Goal: Task Accomplishment & Management: Manage account settings

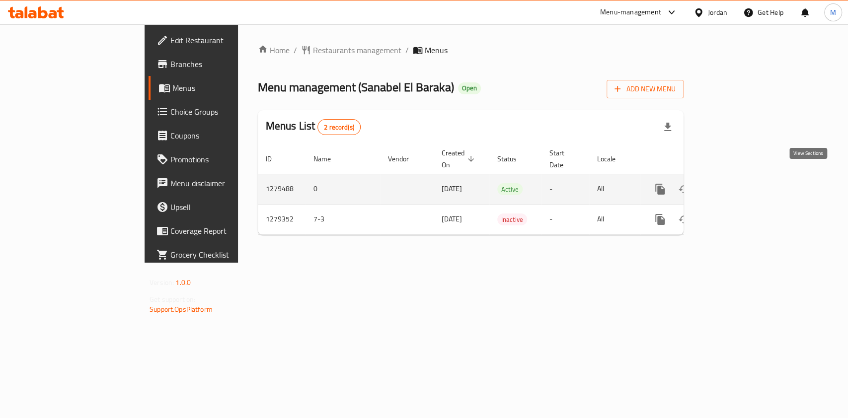
click at [736, 185] on icon "enhanced table" at bounding box center [731, 189] width 9 height 9
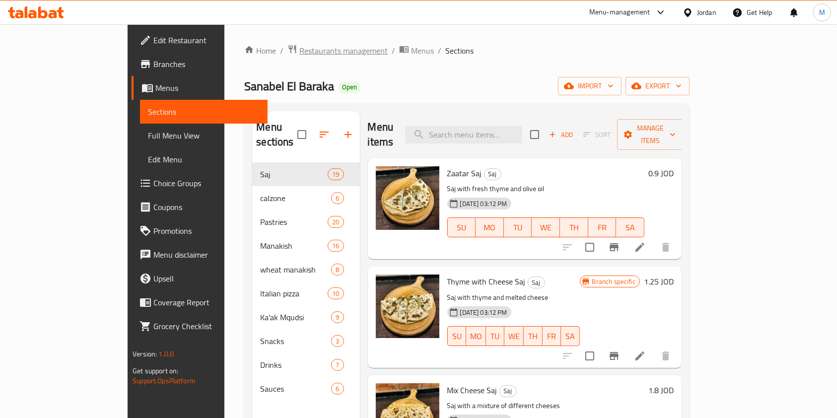
click at [299, 49] on span "Restaurants management" at bounding box center [343, 51] width 88 height 12
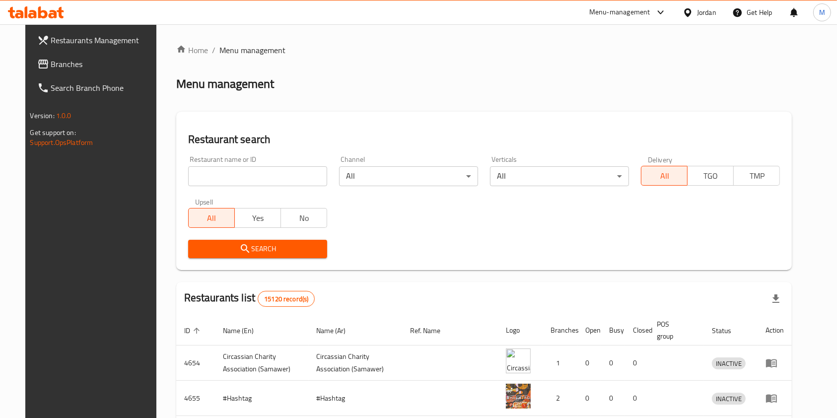
click at [298, 177] on input "search" at bounding box center [257, 176] width 139 height 20
click button "Search" at bounding box center [257, 249] width 139 height 18
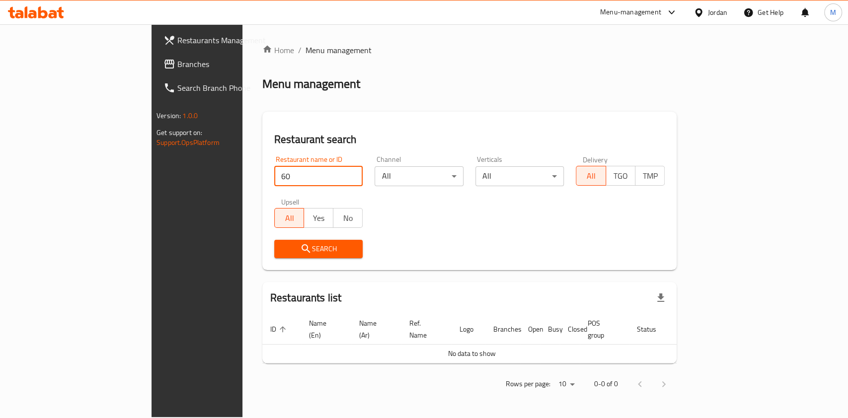
type input "60 f"
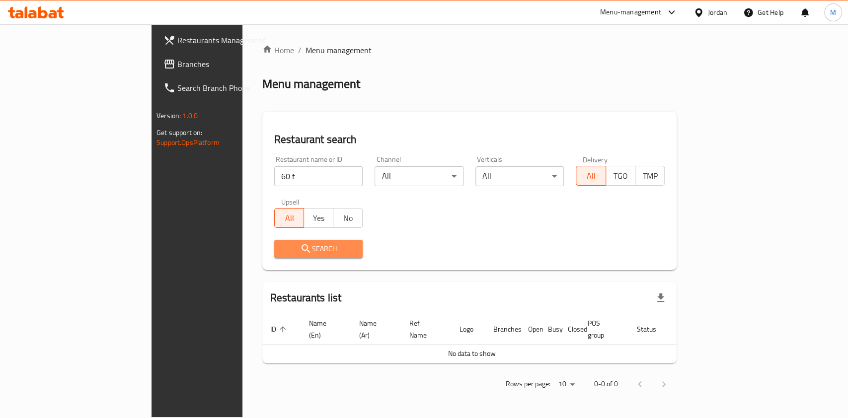
click at [282, 244] on span "Search" at bounding box center [318, 249] width 73 height 12
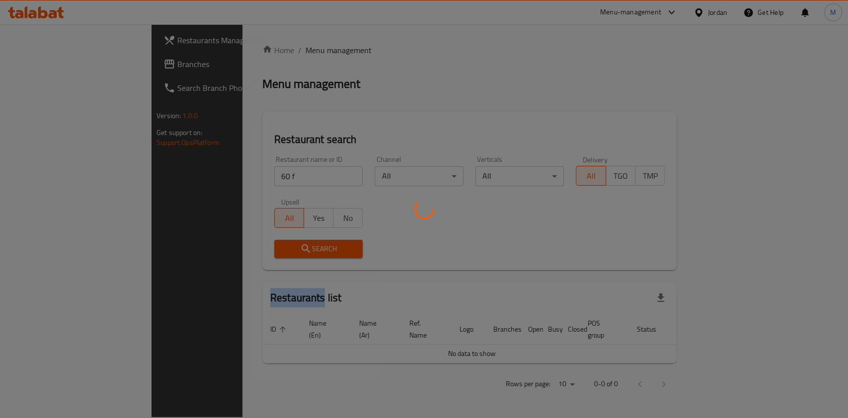
click at [248, 244] on div at bounding box center [424, 209] width 848 height 418
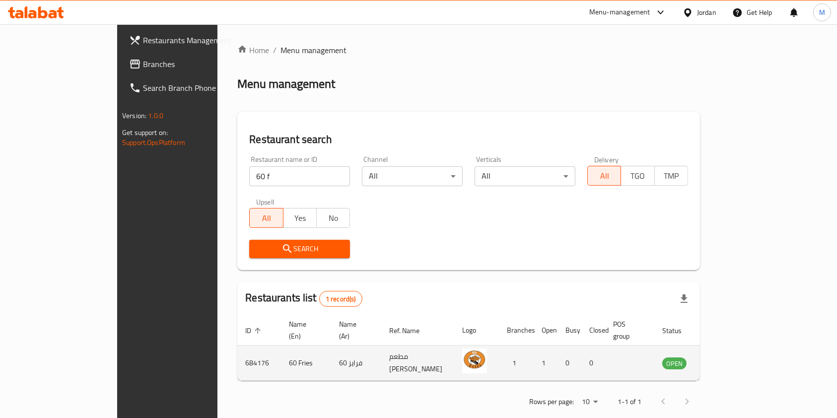
click at [741, 350] on td "enhanced table" at bounding box center [724, 363] width 34 height 35
click at [726, 360] on icon "enhanced table" at bounding box center [720, 364] width 11 height 8
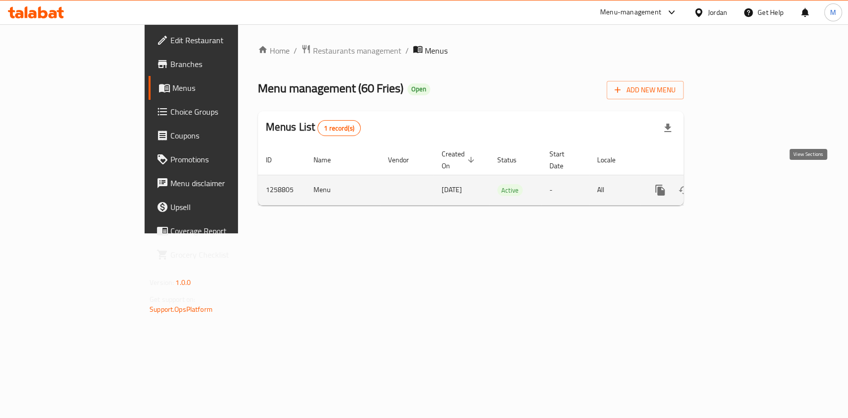
click at [736, 186] on icon "enhanced table" at bounding box center [731, 190] width 9 height 9
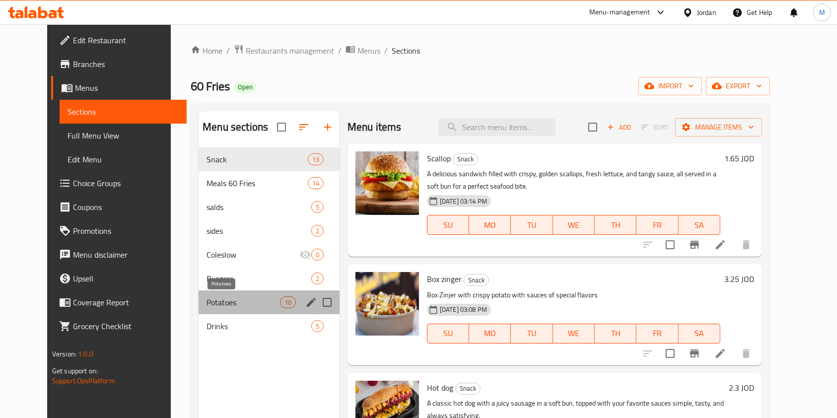
click at [224, 307] on span "Potatoes" at bounding box center [243, 302] width 73 height 12
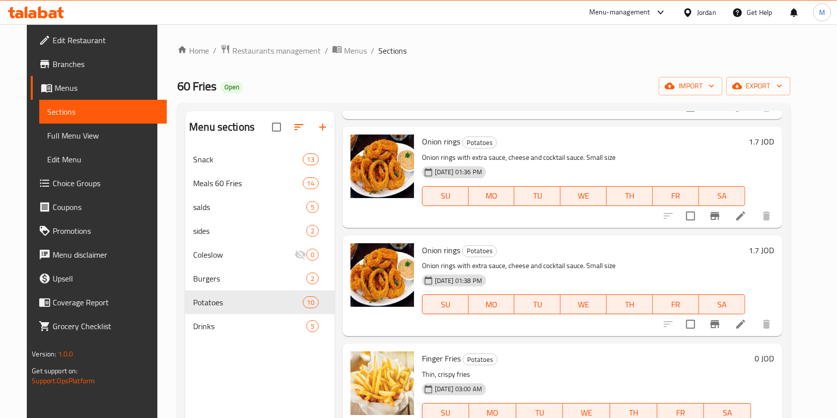
scroll to position [108, 0]
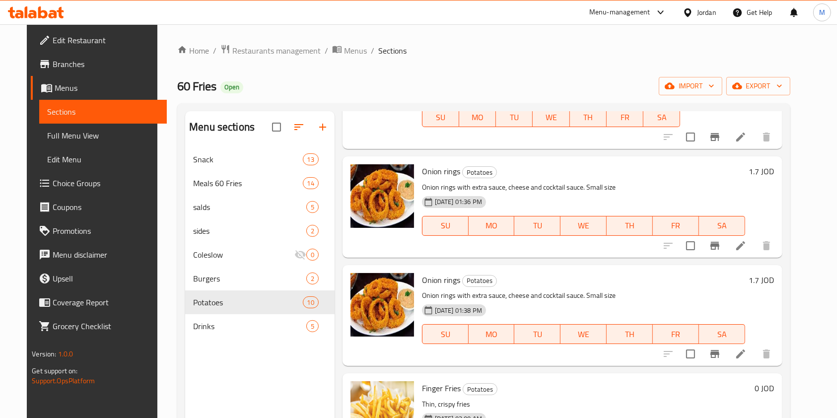
click at [775, 283] on h6 "1.7 JOD" at bounding box center [761, 280] width 25 height 14
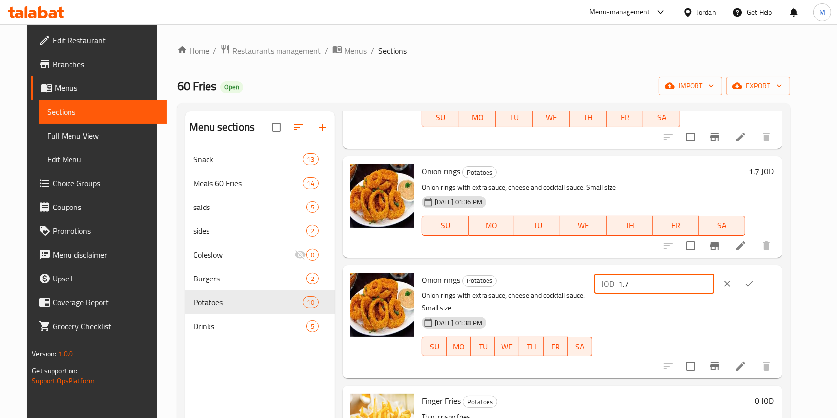
drag, startPoint x: 718, startPoint y: 283, endPoint x: 696, endPoint y: 283, distance: 21.9
click at [696, 283] on input "1.7" at bounding box center [666, 284] width 96 height 20
click at [775, 171] on h6 "1.7 JOD" at bounding box center [761, 171] width 25 height 14
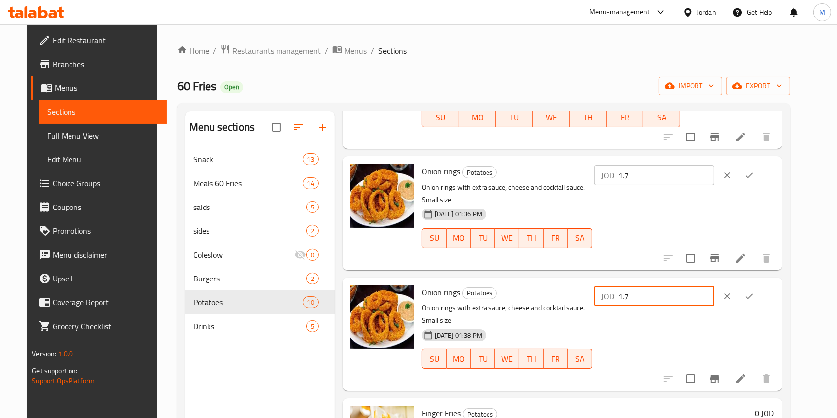
drag, startPoint x: 678, startPoint y: 285, endPoint x: 653, endPoint y: 285, distance: 25.3
click at [653, 287] on div "JOD 1.7 ​" at bounding box center [654, 297] width 120 height 20
type input "2.1"
click at [754, 291] on icon "ok" at bounding box center [749, 296] width 10 height 10
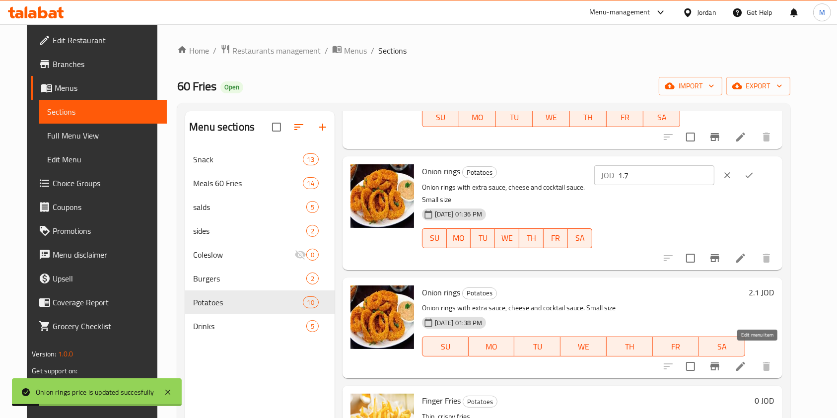
click at [745, 362] on icon at bounding box center [740, 366] width 9 height 9
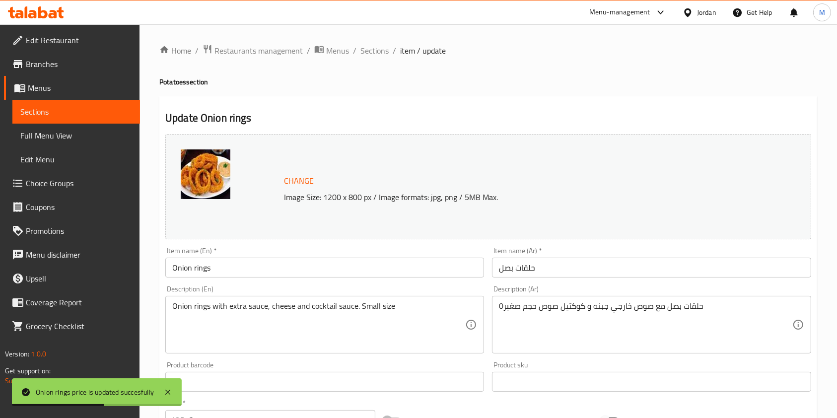
scroll to position [66, 0]
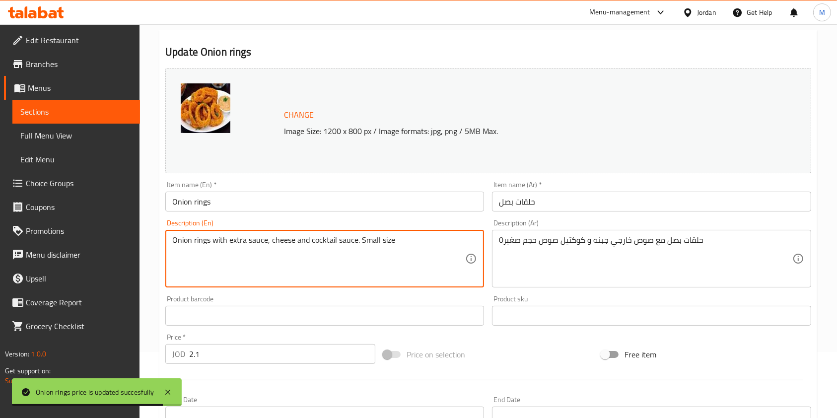
click at [370, 241] on textarea "Onion rings with extra sauce, cheese and cocktail sauce. Small size" at bounding box center [318, 258] width 293 height 47
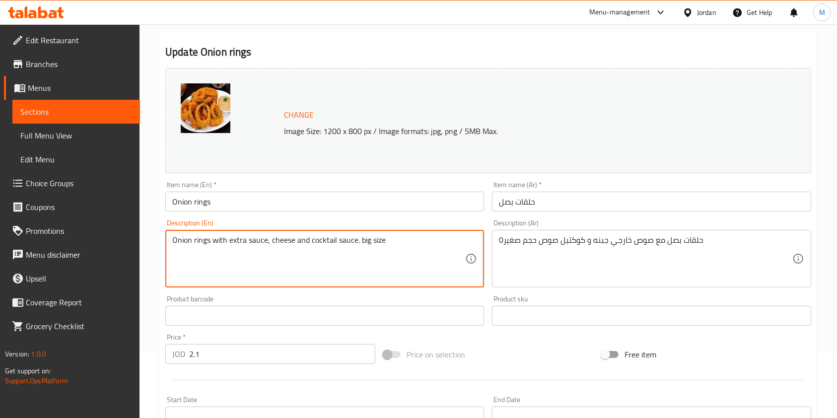
type textarea "Onion rings with extra sauce, cheese and cocktail sauce. big size"
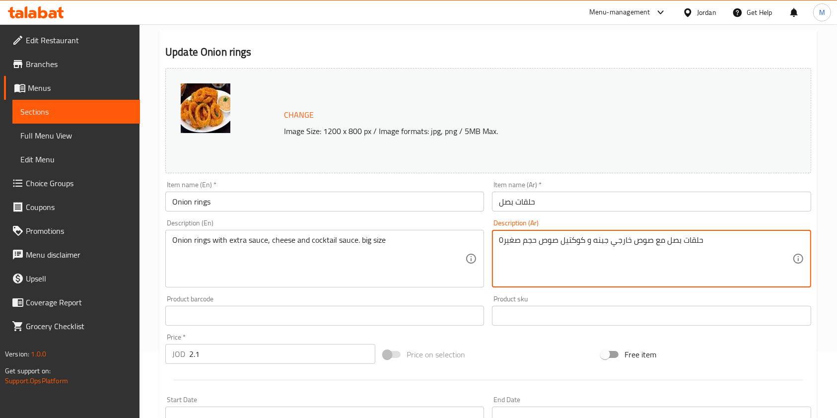
click at [504, 240] on textarea "حلقات بصل مع صوص خارجي جبنه و كوكتيل صوص حجم صغير0" at bounding box center [645, 258] width 293 height 47
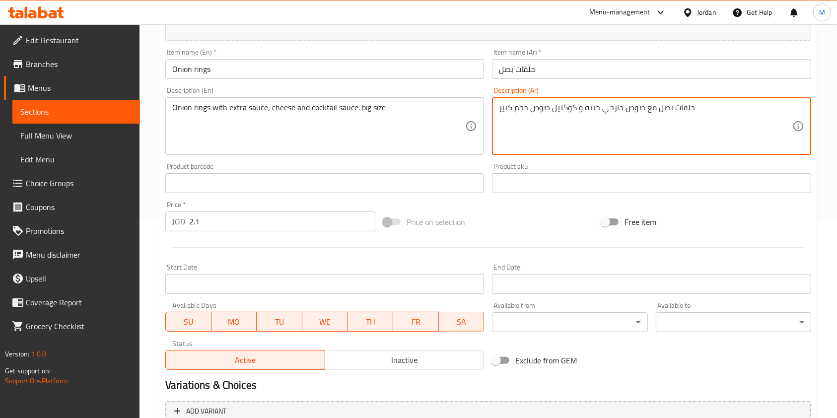
scroll to position [265, 0]
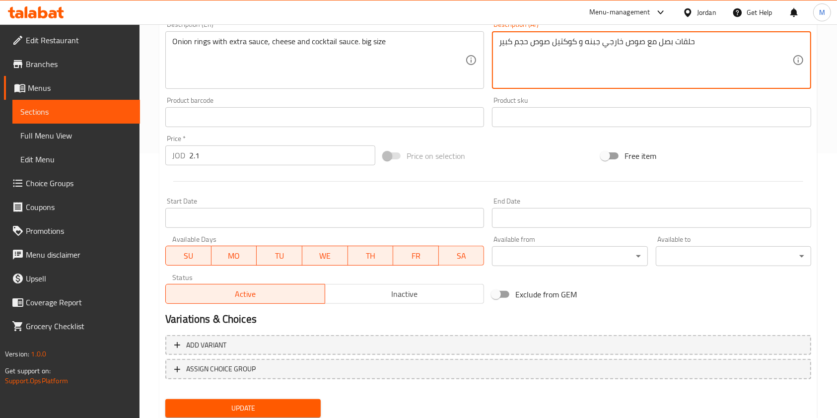
type textarea "حلقات بصل مع صوص خارجي جبنه و كوكتيل صوص حجم كبير"
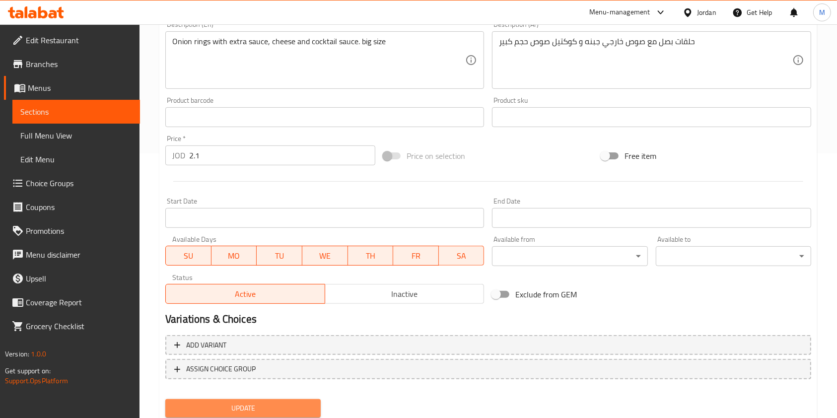
click at [285, 404] on span "Update" at bounding box center [243, 408] width 140 height 12
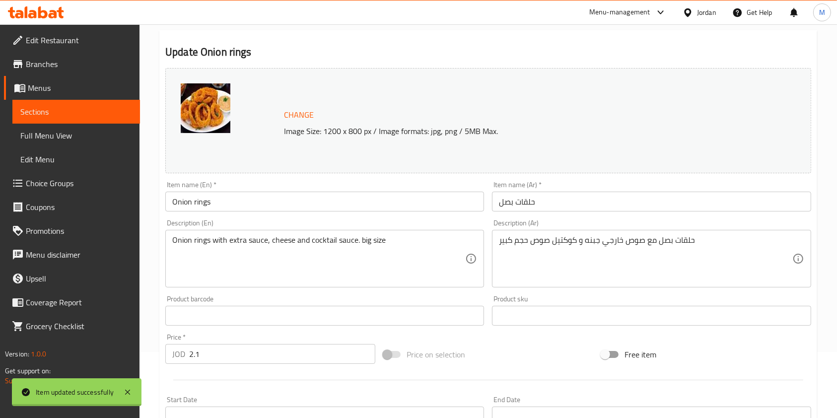
scroll to position [0, 0]
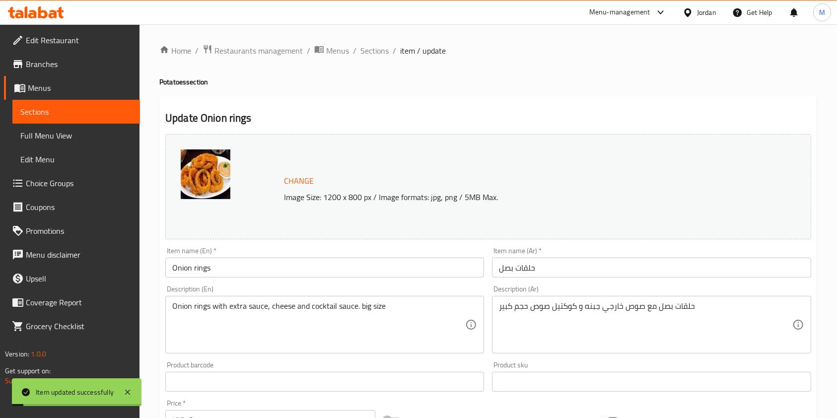
click at [373, 41] on div "Home / Restaurants management / Menus / Sections / item / update Potatoes secti…" at bounding box center [489, 370] width 698 height 692
click at [374, 49] on span "Sections" at bounding box center [374, 51] width 28 height 12
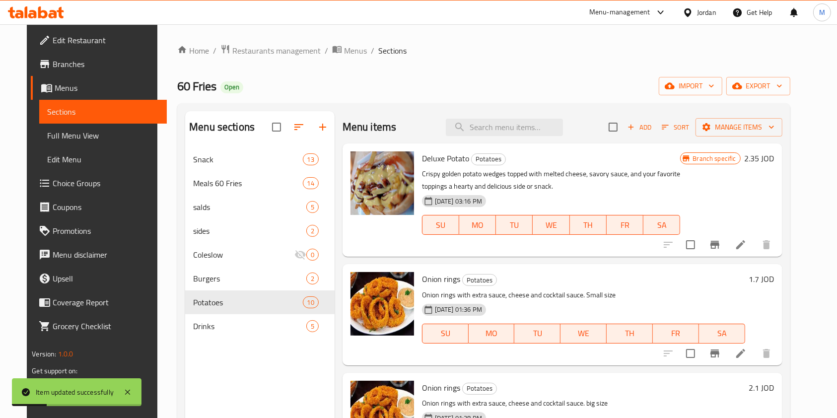
scroll to position [199, 0]
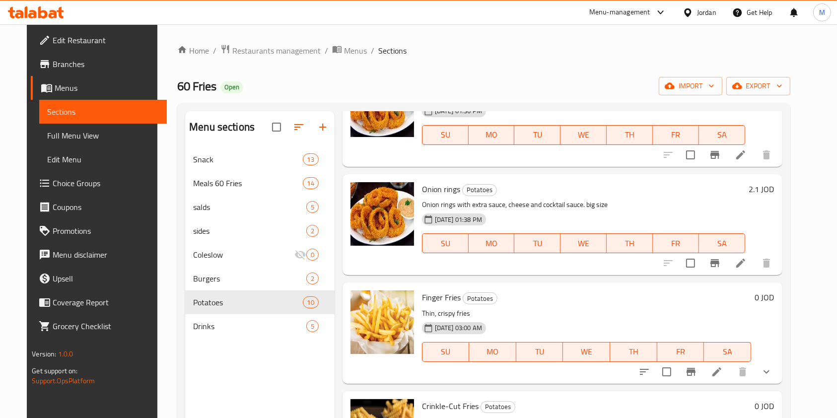
click at [82, 71] on link "Branches" at bounding box center [99, 64] width 136 height 24
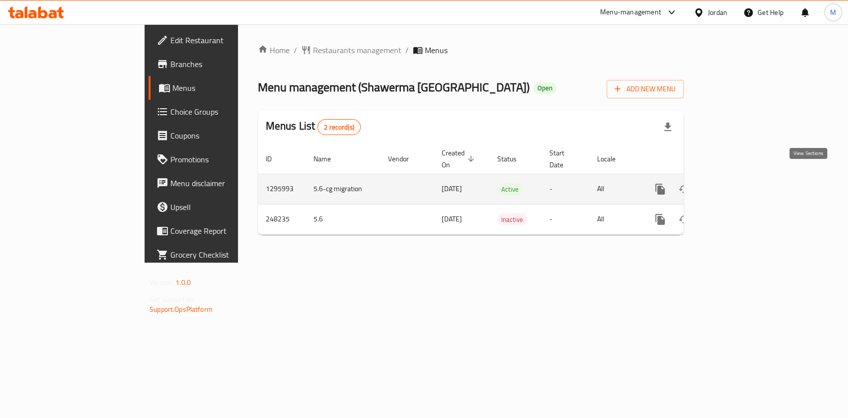
click at [743, 177] on link "enhanced table" at bounding box center [732, 189] width 24 height 24
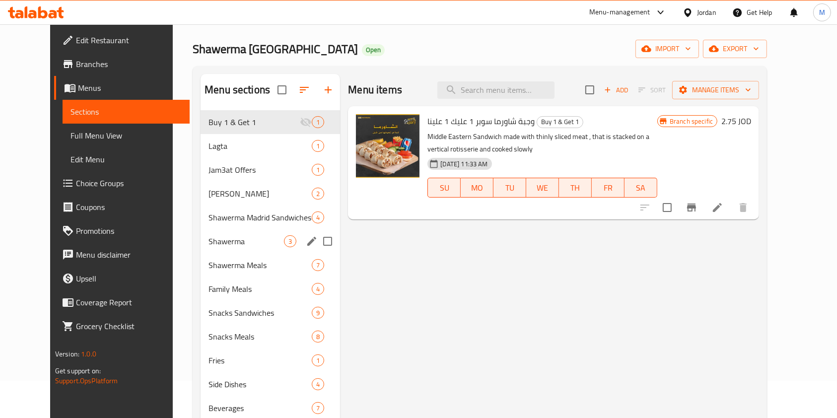
scroll to position [66, 0]
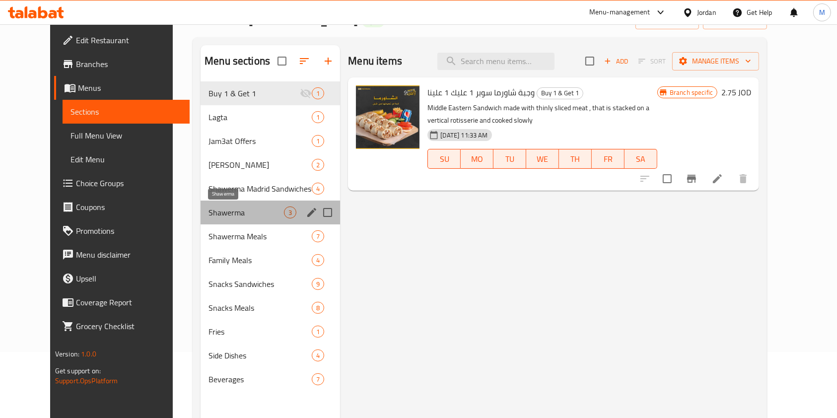
click at [254, 216] on span "Shawerma" at bounding box center [246, 213] width 75 height 12
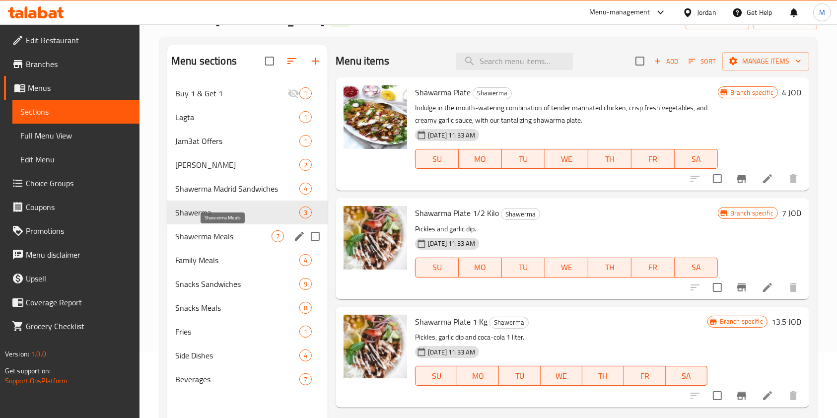
click at [250, 232] on span "Shawerma Meals" at bounding box center [223, 236] width 96 height 12
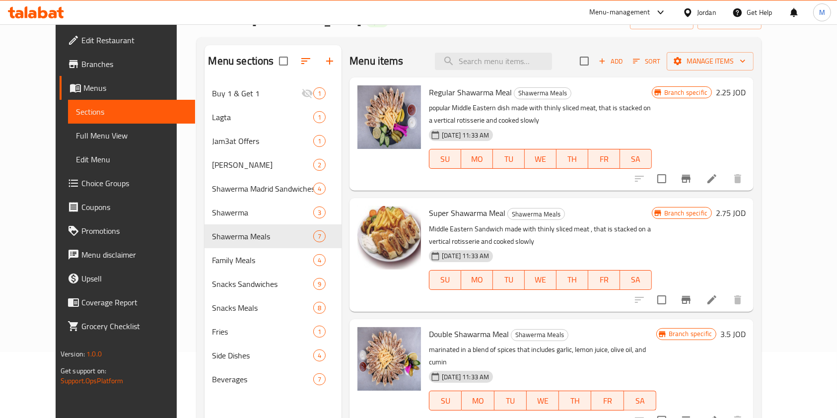
click at [746, 88] on h6 "2.25 JOD" at bounding box center [731, 92] width 30 height 14
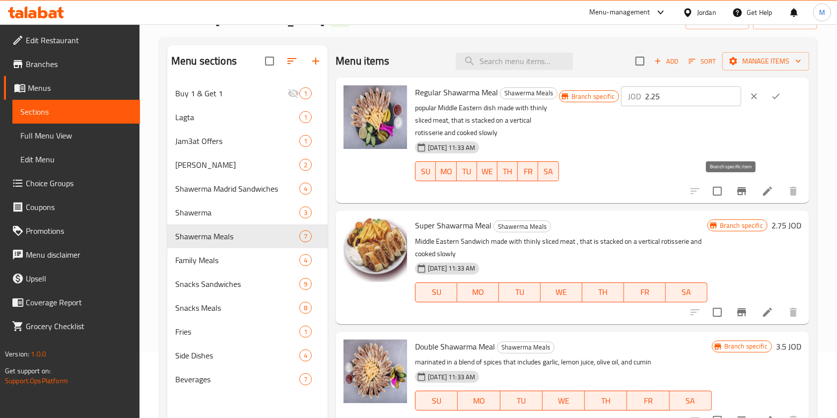
click at [737, 190] on icon "Branch-specific-item" at bounding box center [741, 191] width 9 height 8
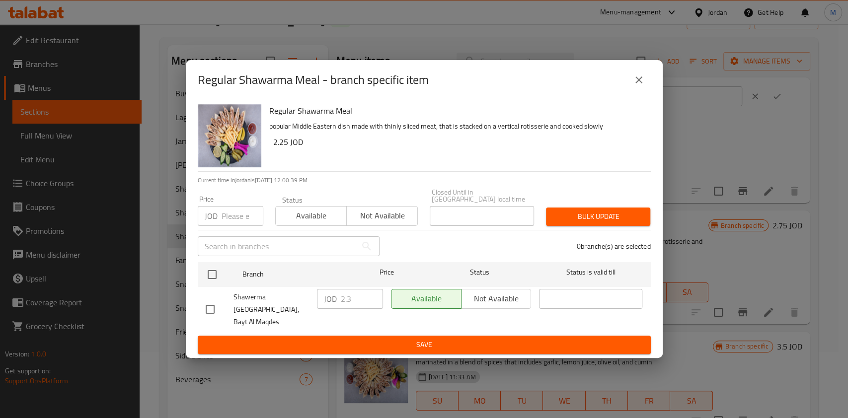
click at [210, 300] on input "checkbox" at bounding box center [210, 309] width 21 height 21
checkbox input "true"
drag, startPoint x: 355, startPoint y: 301, endPoint x: 332, endPoint y: 303, distance: 22.4
click at [332, 303] on div "JOD 2.3 ​" at bounding box center [350, 299] width 66 height 20
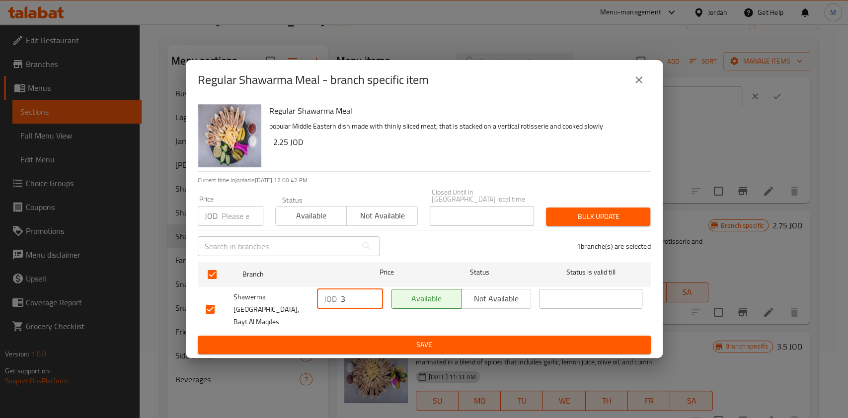
type input "3"
click at [367, 340] on span "Save" at bounding box center [424, 345] width 437 height 12
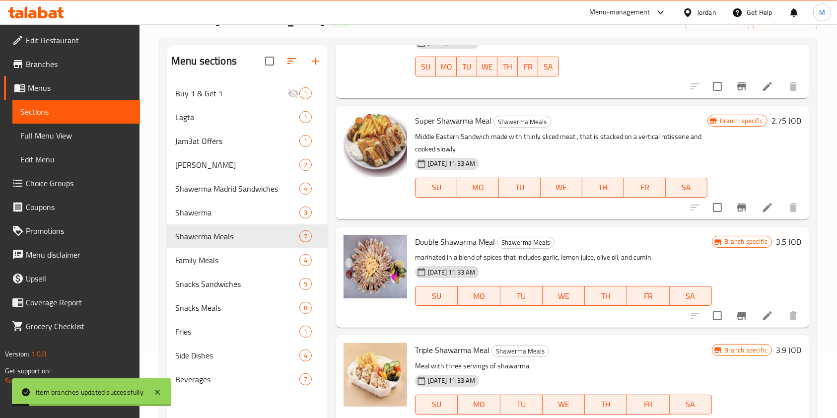
scroll to position [132, 0]
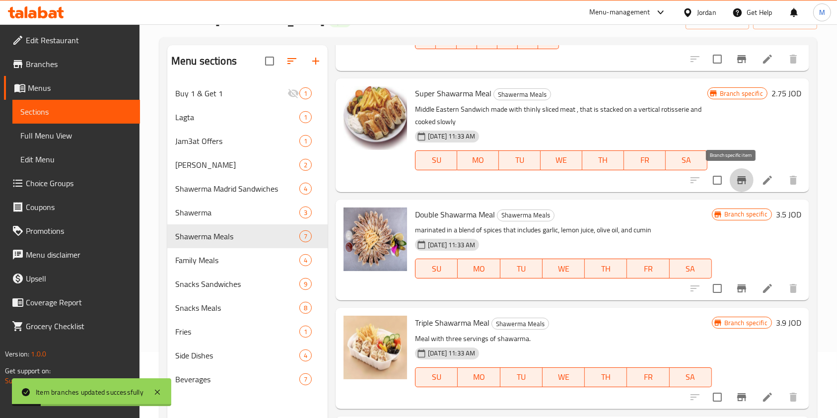
click at [737, 181] on icon "Branch-specific-item" at bounding box center [742, 180] width 12 height 12
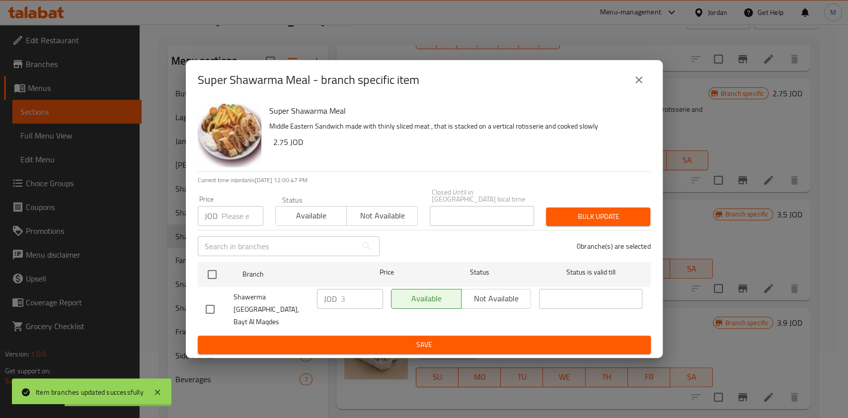
click at [216, 313] on input "checkbox" at bounding box center [210, 309] width 21 height 21
checkbox input "true"
drag, startPoint x: 351, startPoint y: 300, endPoint x: 300, endPoint y: 305, distance: 50.9
click at [300, 305] on div "Shawerma Madrid, Bayt Al Maqdes JOD 3 ​ Available Not available ​" at bounding box center [424, 309] width 445 height 49
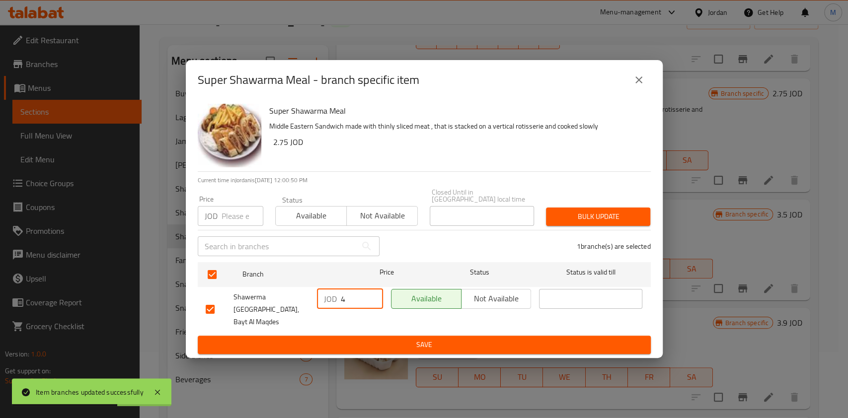
type input "4"
click at [321, 336] on button "Save" at bounding box center [424, 345] width 453 height 18
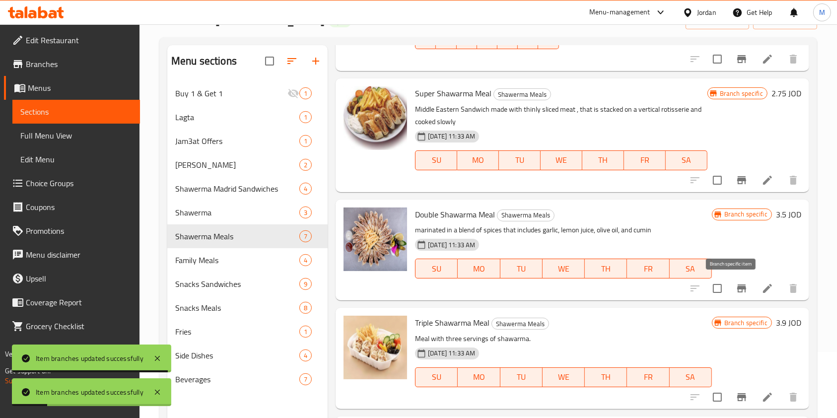
click at [737, 288] on icon "Branch-specific-item" at bounding box center [741, 289] width 9 height 8
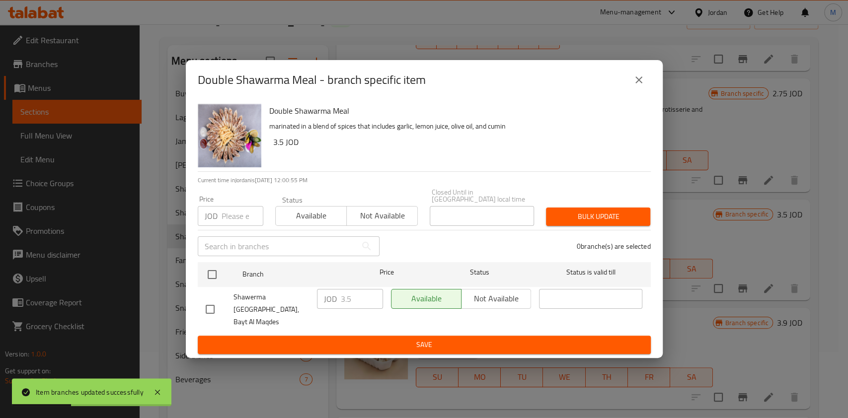
click at [216, 306] on input "checkbox" at bounding box center [210, 309] width 21 height 21
checkbox input "true"
drag, startPoint x: 356, startPoint y: 303, endPoint x: 302, endPoint y: 309, distance: 54.5
click at [302, 309] on div "Shawerma Madrid, Bayt Al Maqdes JOD 3.5 ​ Available Not available ​" at bounding box center [424, 309] width 445 height 49
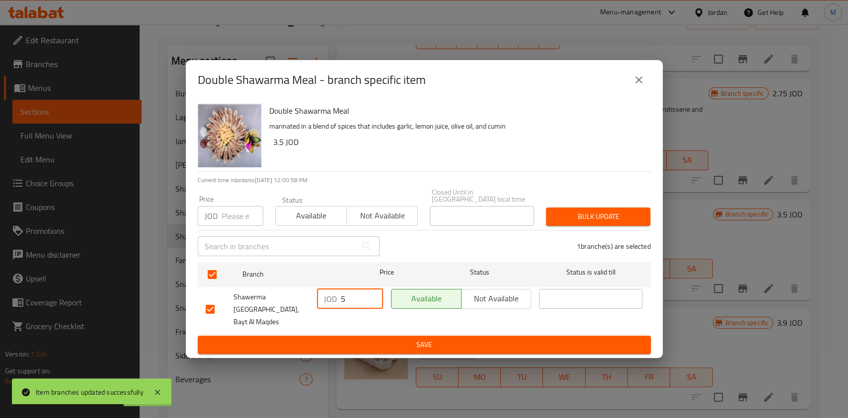
type input "5"
click at [277, 339] on span "Save" at bounding box center [424, 345] width 437 height 12
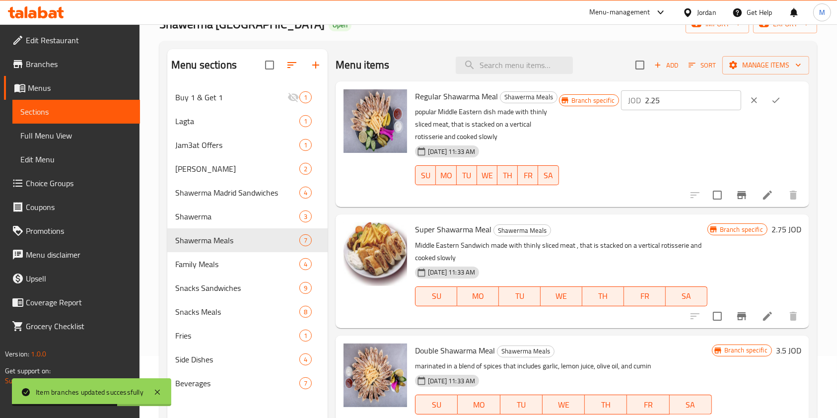
scroll to position [0, 0]
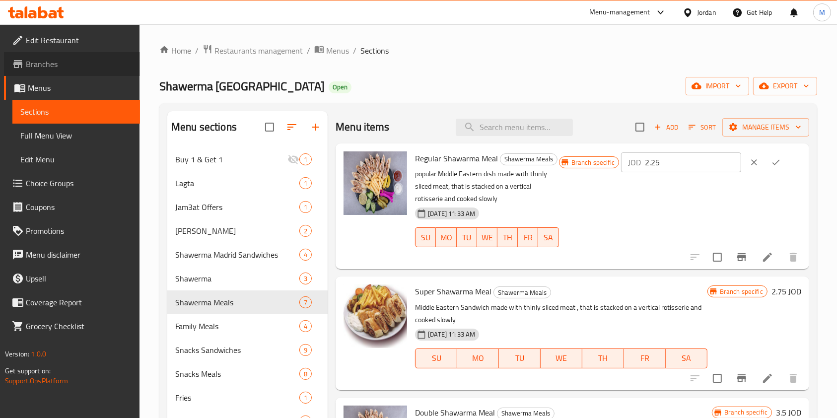
click at [93, 66] on span "Branches" at bounding box center [79, 64] width 106 height 12
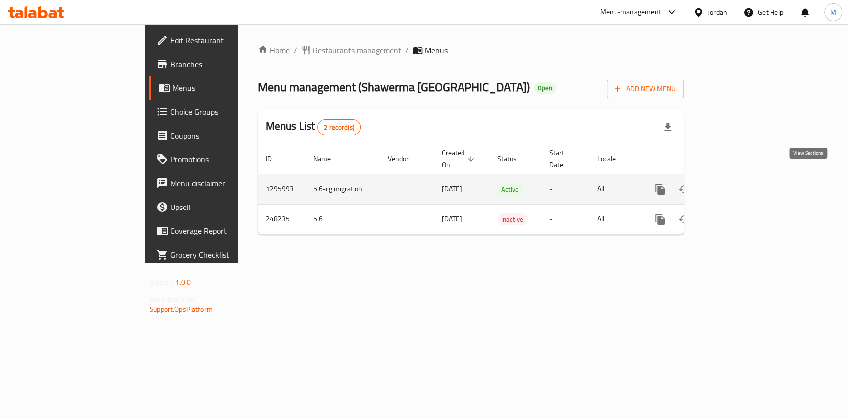
click at [737, 183] on icon "enhanced table" at bounding box center [731, 189] width 12 height 12
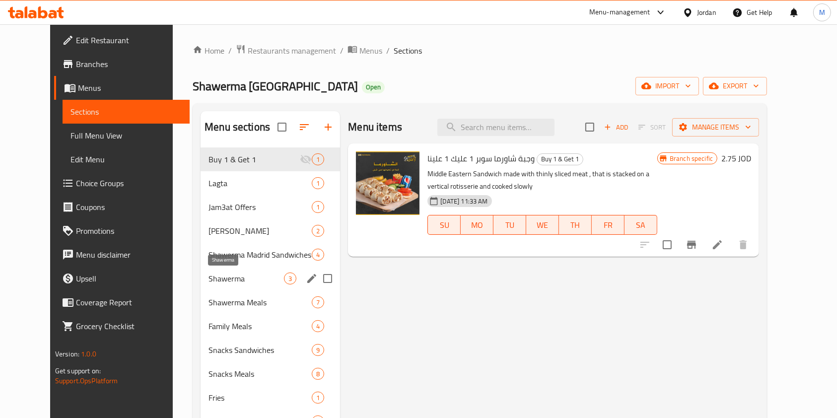
click at [246, 279] on span "Shawerma" at bounding box center [246, 279] width 75 height 12
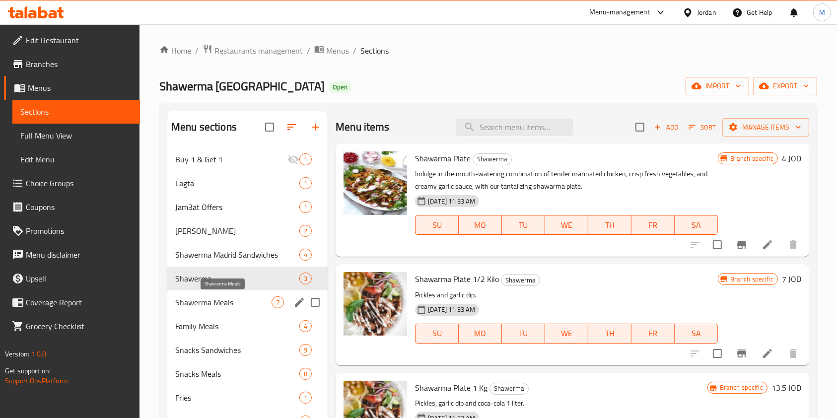
click at [237, 304] on span "Shawerma Meals" at bounding box center [223, 302] width 96 height 12
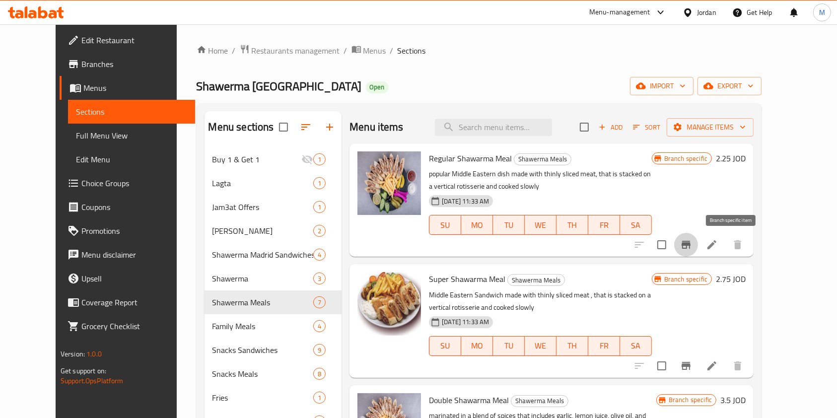
click at [691, 243] on icon "Branch-specific-item" at bounding box center [686, 245] width 9 height 8
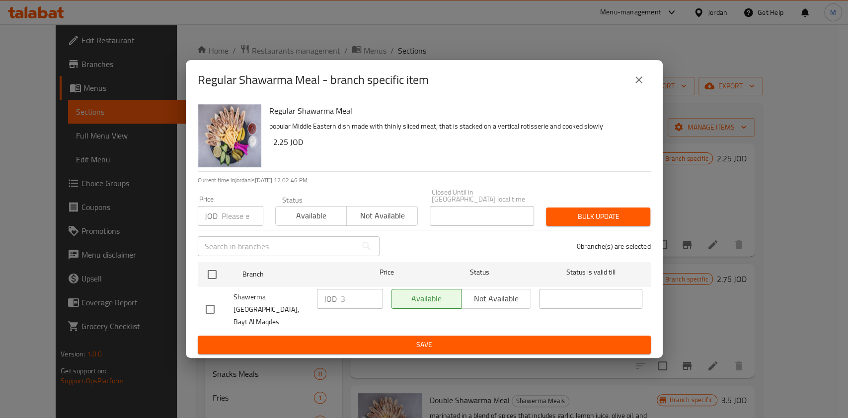
click at [206, 306] on input "checkbox" at bounding box center [210, 309] width 21 height 21
checkbox input "true"
click at [636, 86] on icon "close" at bounding box center [639, 80] width 12 height 12
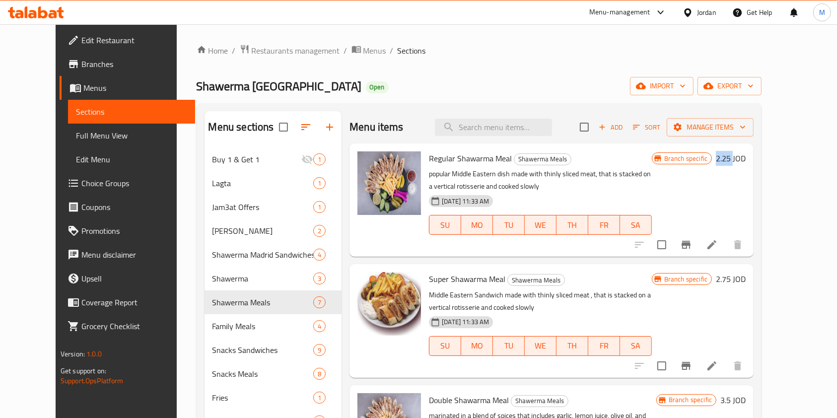
drag, startPoint x: 779, startPoint y: 160, endPoint x: 760, endPoint y: 161, distance: 19.4
click at [746, 161] on div "Branch specific 2.25 JOD" at bounding box center [699, 158] width 94 height 14
copy h6 "2.25"
click at [691, 244] on icon "Branch-specific-item" at bounding box center [686, 245] width 9 height 8
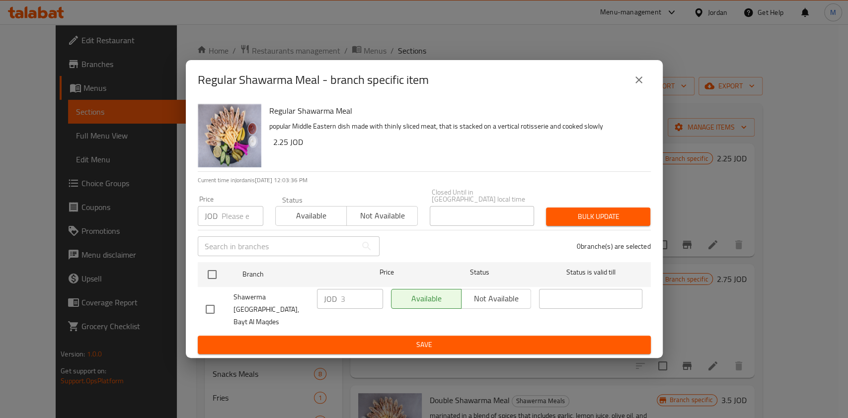
click at [205, 318] on div "Shawerma [GEOGRAPHIC_DATA], Bayt Al Maqdes" at bounding box center [257, 309] width 111 height 49
click at [215, 307] on input "checkbox" at bounding box center [210, 309] width 21 height 21
checkbox input "true"
drag, startPoint x: 349, startPoint y: 302, endPoint x: 330, endPoint y: 304, distance: 19.0
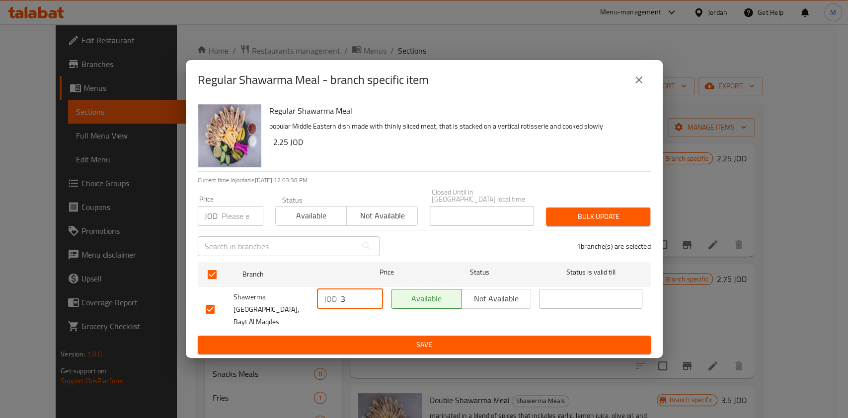
click at [330, 304] on div "JOD 3 ​" at bounding box center [350, 299] width 66 height 20
paste input "2.25"
type input "2.25"
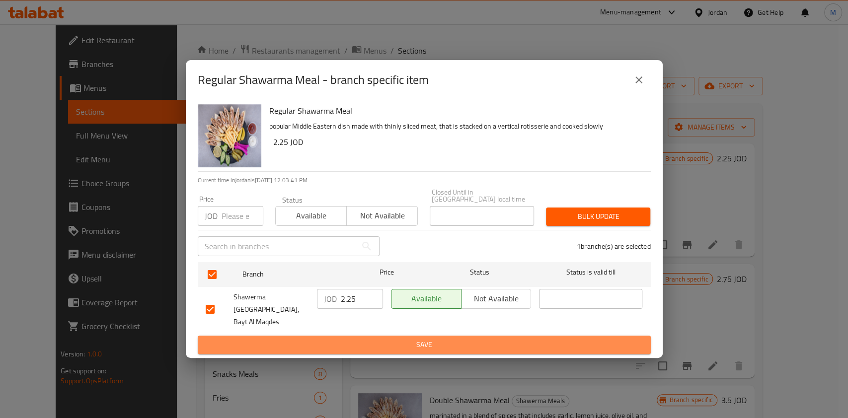
click at [361, 339] on span "Save" at bounding box center [424, 345] width 437 height 12
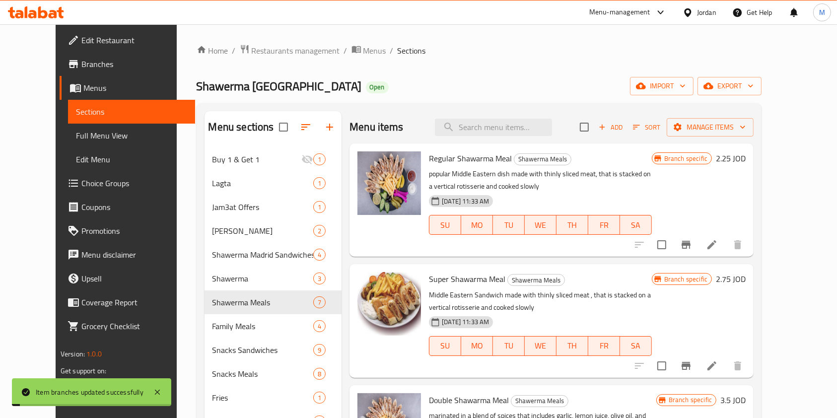
scroll to position [66, 0]
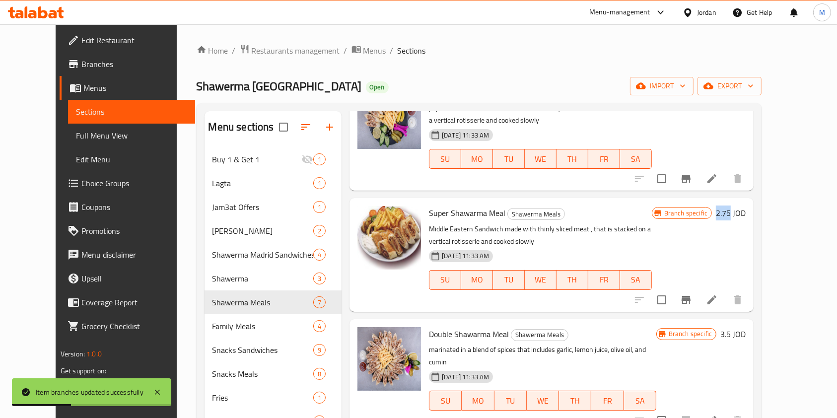
drag, startPoint x: 777, startPoint y: 212, endPoint x: 761, endPoint y: 215, distance: 16.8
click at [746, 215] on div "Branch specific 2.75 JOD" at bounding box center [699, 213] width 94 height 14
copy h6 "2.75"
click at [691, 297] on icon "Branch-specific-item" at bounding box center [686, 300] width 9 height 8
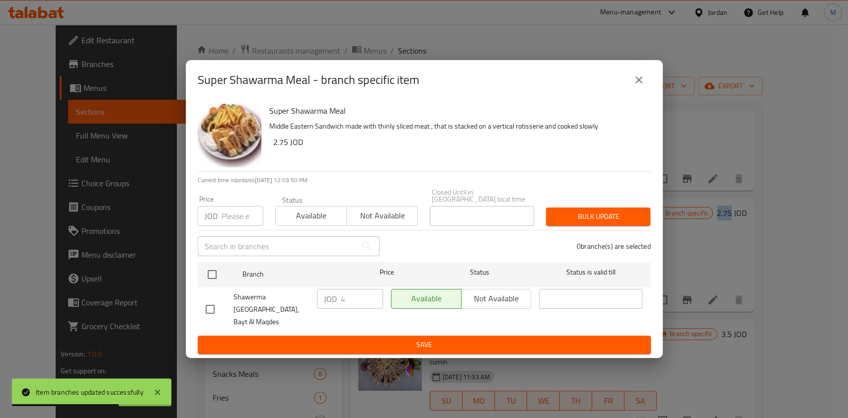
click at [214, 309] on input "checkbox" at bounding box center [210, 309] width 21 height 21
checkbox input "true"
drag, startPoint x: 354, startPoint y: 300, endPoint x: 330, endPoint y: 305, distance: 24.3
click at [330, 305] on div "JOD 4 ​" at bounding box center [350, 299] width 66 height 20
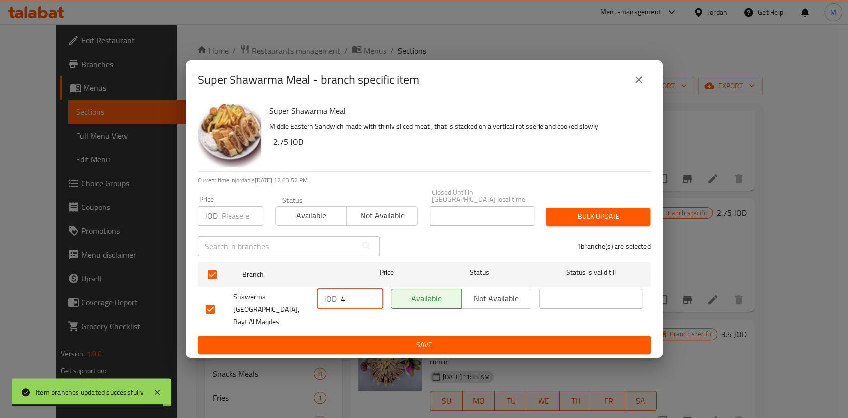
paste input "2.75"
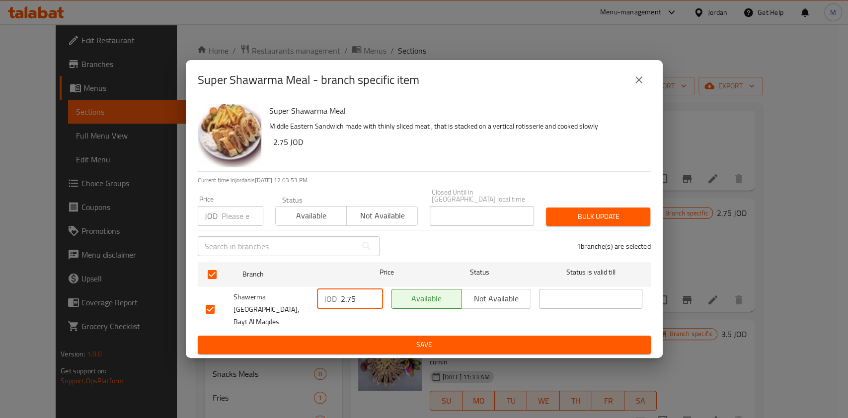
type input "2.75"
click at [420, 339] on span "Save" at bounding box center [424, 345] width 437 height 12
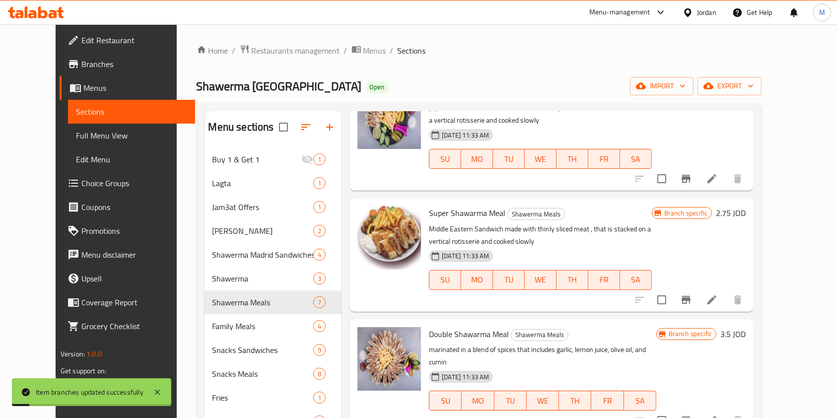
scroll to position [132, 0]
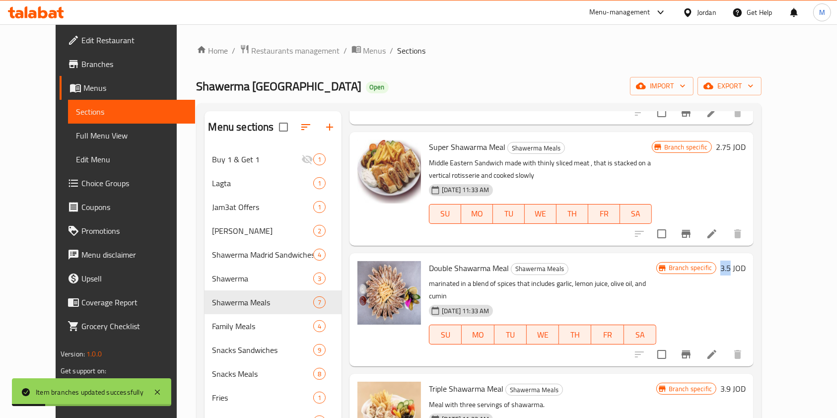
drag, startPoint x: 775, startPoint y: 267, endPoint x: 767, endPoint y: 269, distance: 8.3
click at [746, 269] on h6 "3.5 JOD" at bounding box center [732, 268] width 25 height 14
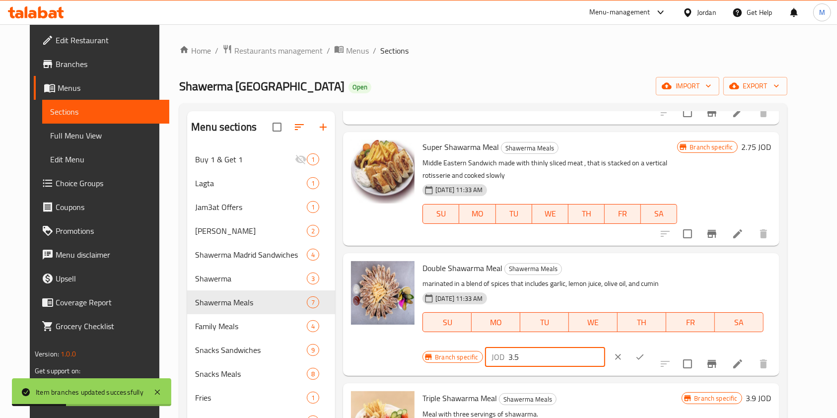
drag, startPoint x: 769, startPoint y: 269, endPoint x: 669, endPoint y: 281, distance: 100.0
click at [605, 347] on input "3.5" at bounding box center [557, 357] width 96 height 20
drag, startPoint x: 677, startPoint y: 272, endPoint x: 611, endPoint y: 273, distance: 66.0
click at [611, 346] on div "Branch specific JOD 3.5 ​" at bounding box center [544, 357] width 242 height 22
click at [651, 346] on button "ok" at bounding box center [640, 357] width 22 height 22
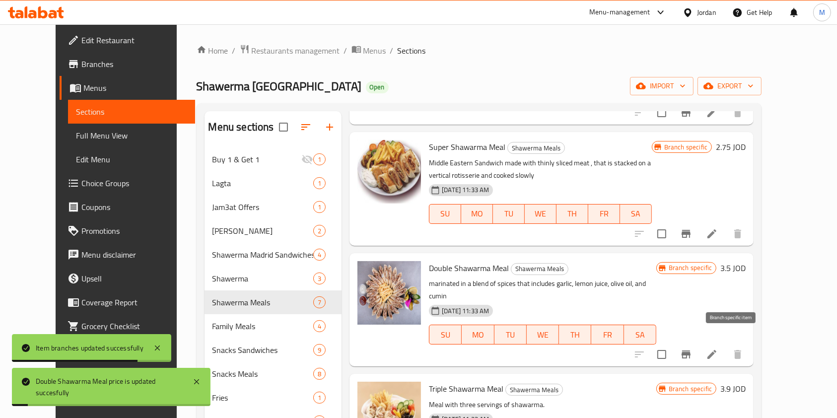
click at [692, 349] on icon "Branch-specific-item" at bounding box center [686, 355] width 12 height 12
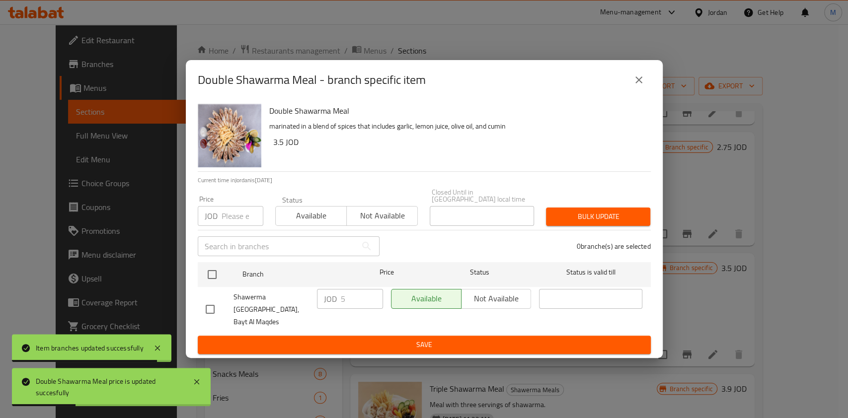
click at [193, 310] on div "Double Shawarma Meal marinated in a blend of spices that includes garlic, lemon…" at bounding box center [424, 229] width 477 height 259
click at [210, 310] on input "checkbox" at bounding box center [210, 309] width 21 height 21
checkbox input "true"
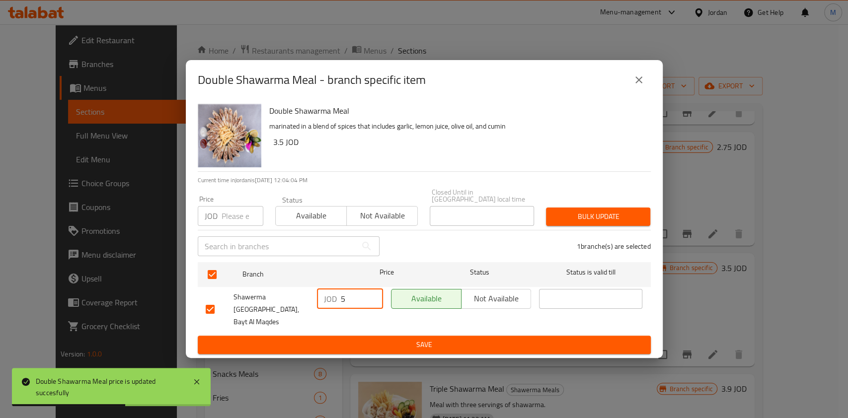
drag, startPoint x: 359, startPoint y: 297, endPoint x: 329, endPoint y: 308, distance: 31.1
click at [329, 308] on div "JOD 5 ​" at bounding box center [350, 299] width 66 height 20
paste input "3."
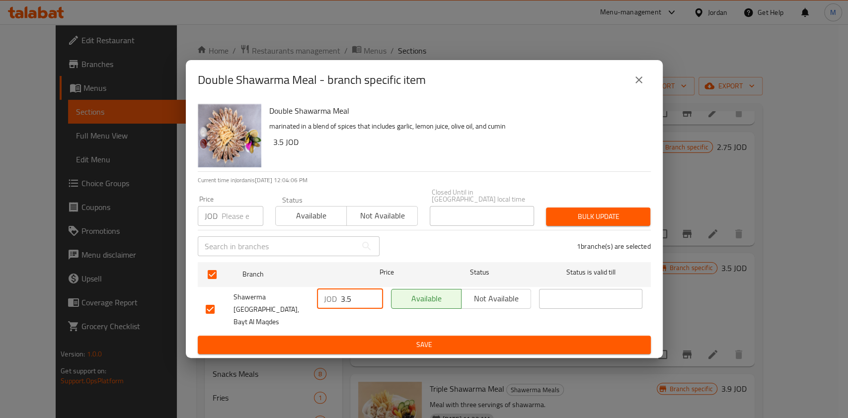
type input "3.5"
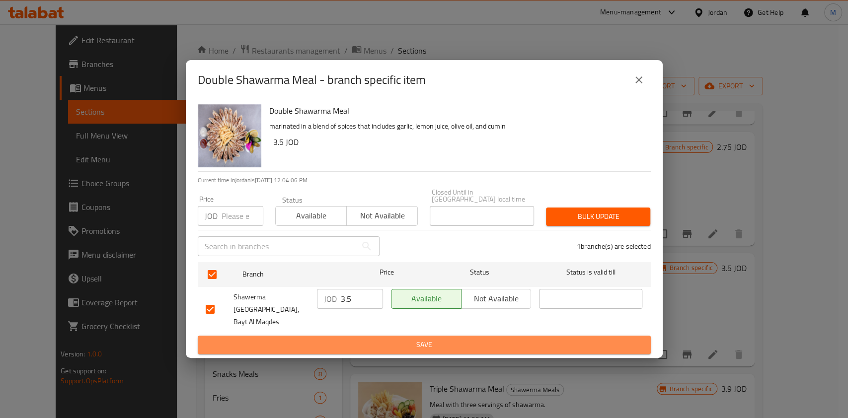
click at [407, 343] on button "Save" at bounding box center [424, 345] width 453 height 18
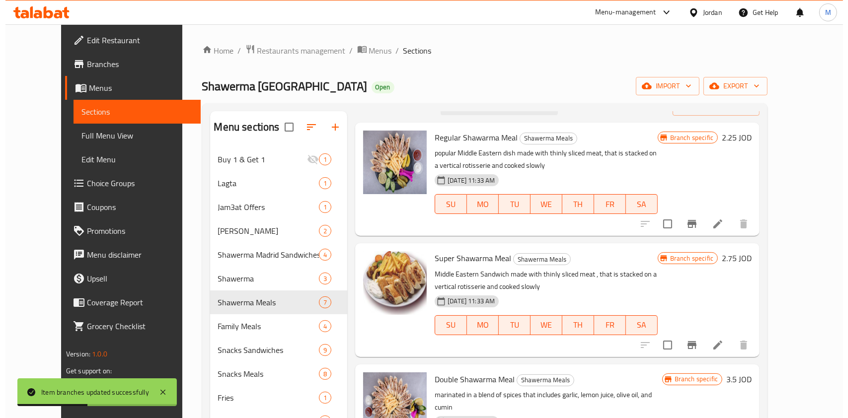
scroll to position [0, 0]
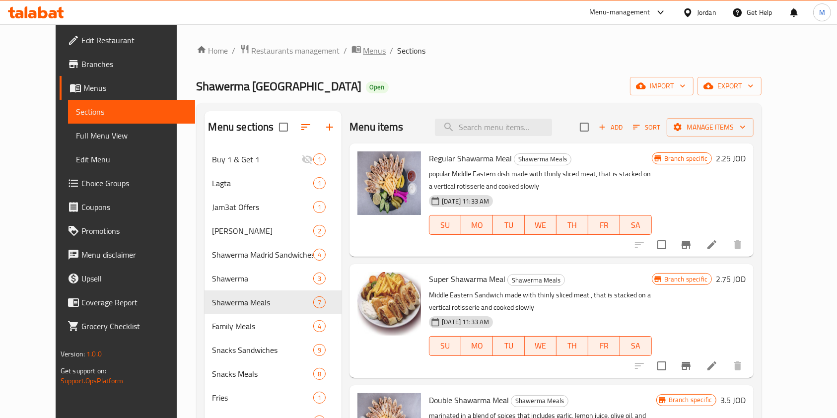
click at [363, 53] on span "Menus" at bounding box center [374, 51] width 23 height 12
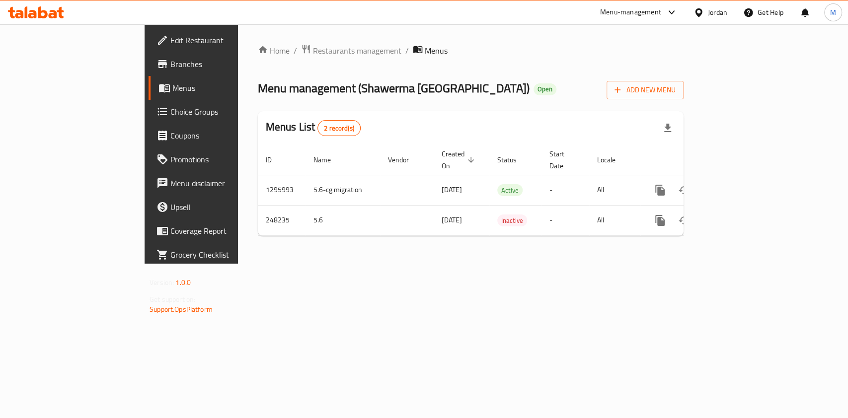
click at [654, 18] on div "Menu-management" at bounding box center [638, 12] width 93 height 24
click at [629, 18] on div "Menu-management" at bounding box center [638, 12] width 93 height 24
click at [620, 12] on div "Menu-management" at bounding box center [630, 12] width 61 height 12
click at [606, 69] on div "Agent Campaigns Center" at bounding box center [574, 67] width 75 height 11
